Goal: Find specific page/section: Find specific page/section

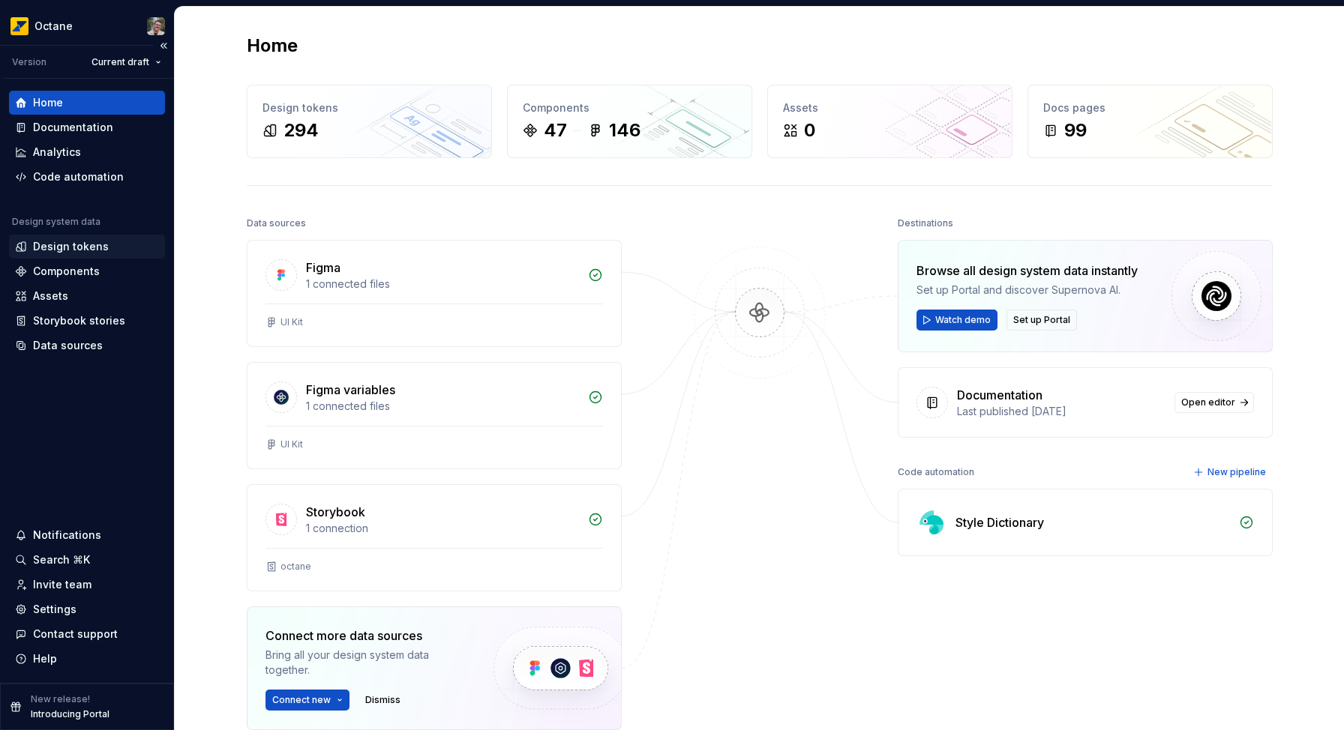
click at [63, 250] on div "Design tokens" at bounding box center [71, 246] width 76 height 15
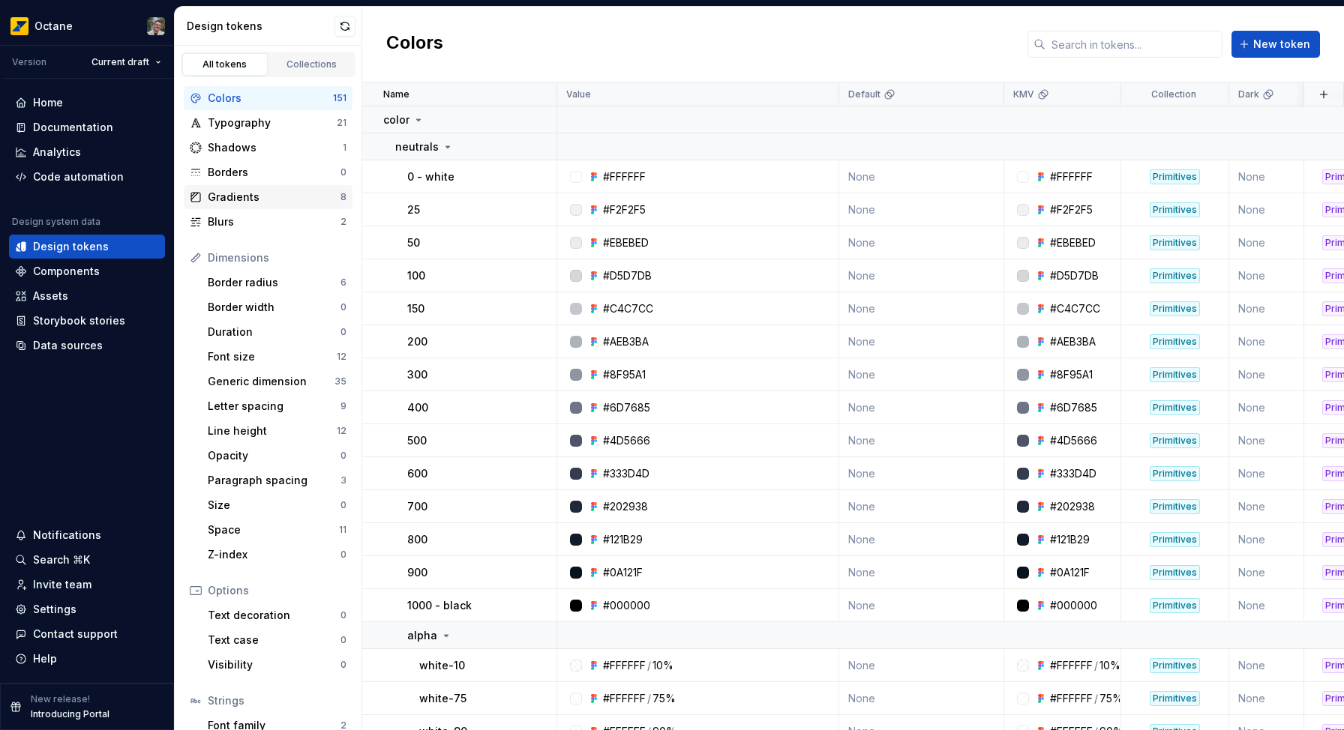
click at [253, 202] on div "Gradients" at bounding box center [274, 197] width 133 height 15
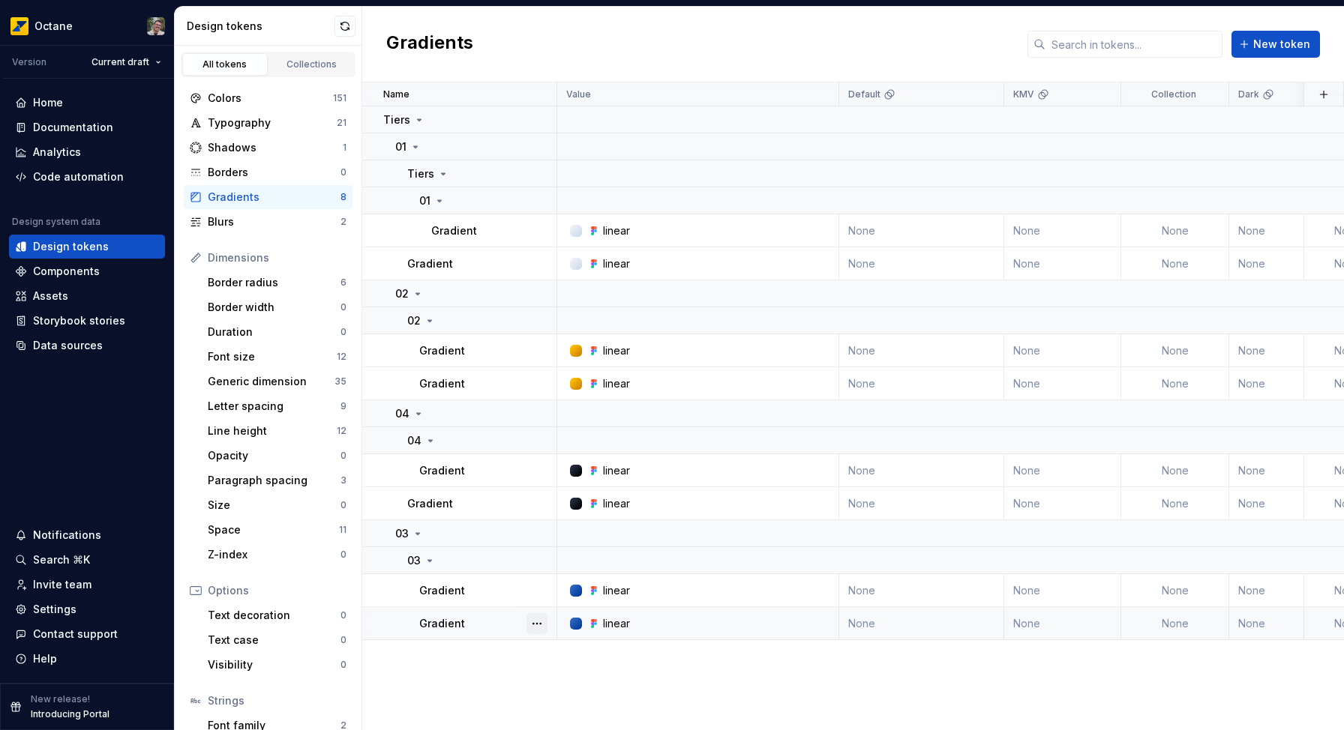
click at [544, 627] on button "button" at bounding box center [536, 623] width 21 height 21
click at [468, 668] on div "Name Value Default KMV Collection Dark Token set Description Last updated Tiers…" at bounding box center [853, 406] width 982 height 648
click at [586, 694] on div "Name Value Default KMV Collection Dark Token set Description Last updated Tiers…" at bounding box center [853, 406] width 982 height 648
